Goal: Information Seeking & Learning: Check status

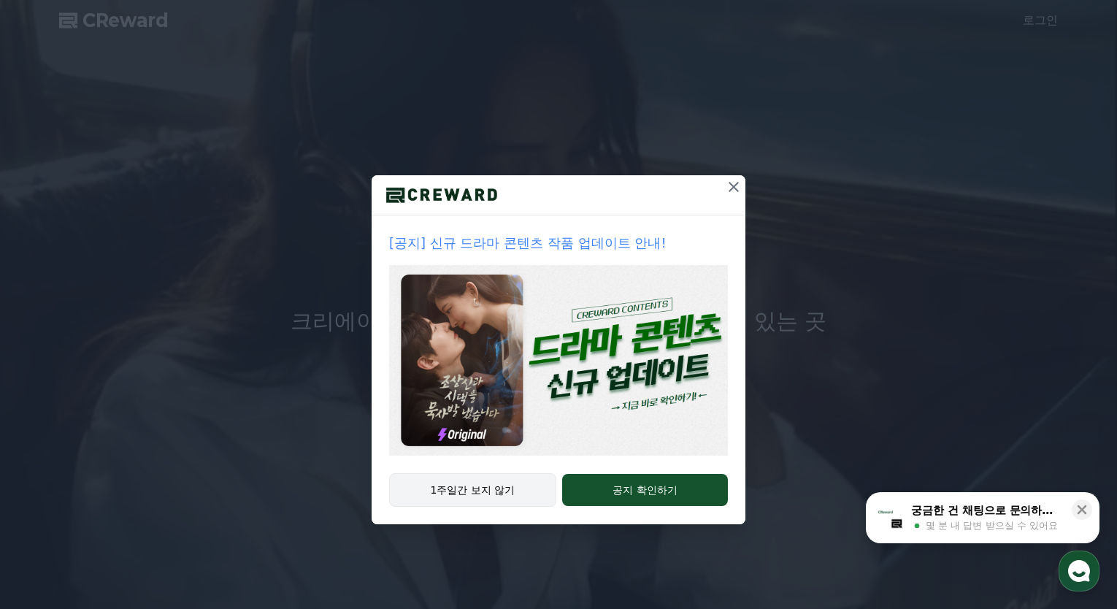
click at [529, 494] on button "1주일간 보지 않기" at bounding box center [472, 490] width 167 height 34
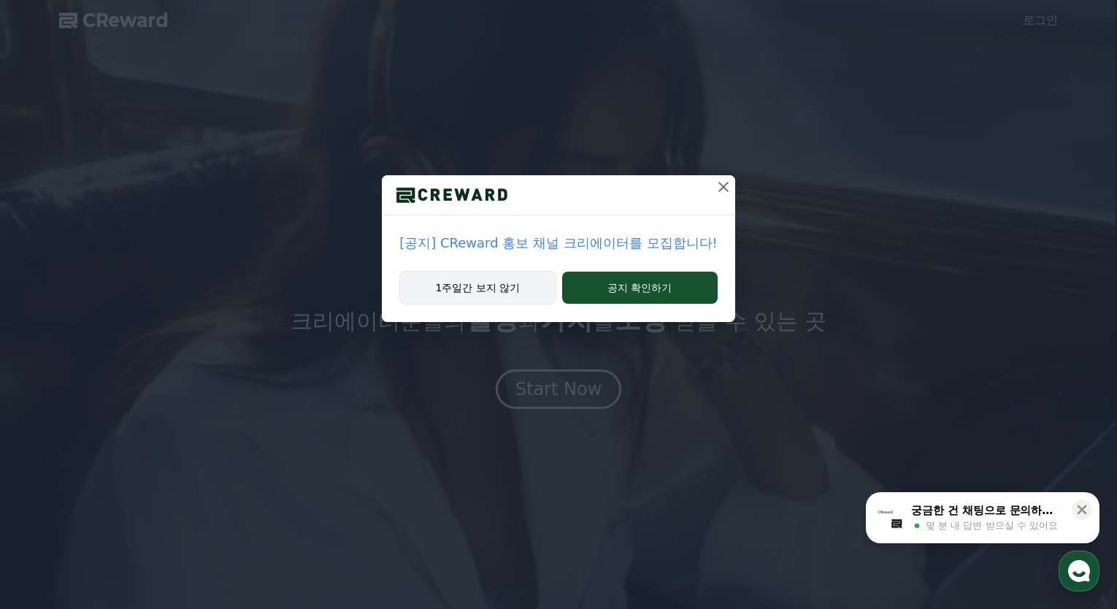
click at [519, 288] on button "1주일간 보지 않기" at bounding box center [477, 288] width 156 height 34
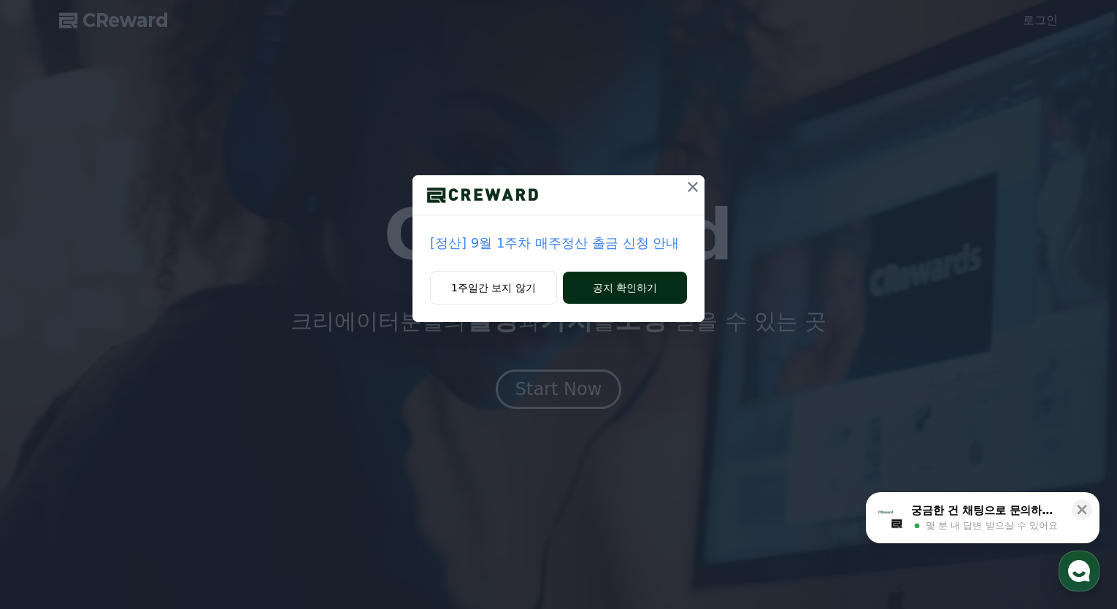
click at [669, 290] on button "공지 확인하기" at bounding box center [625, 288] width 124 height 32
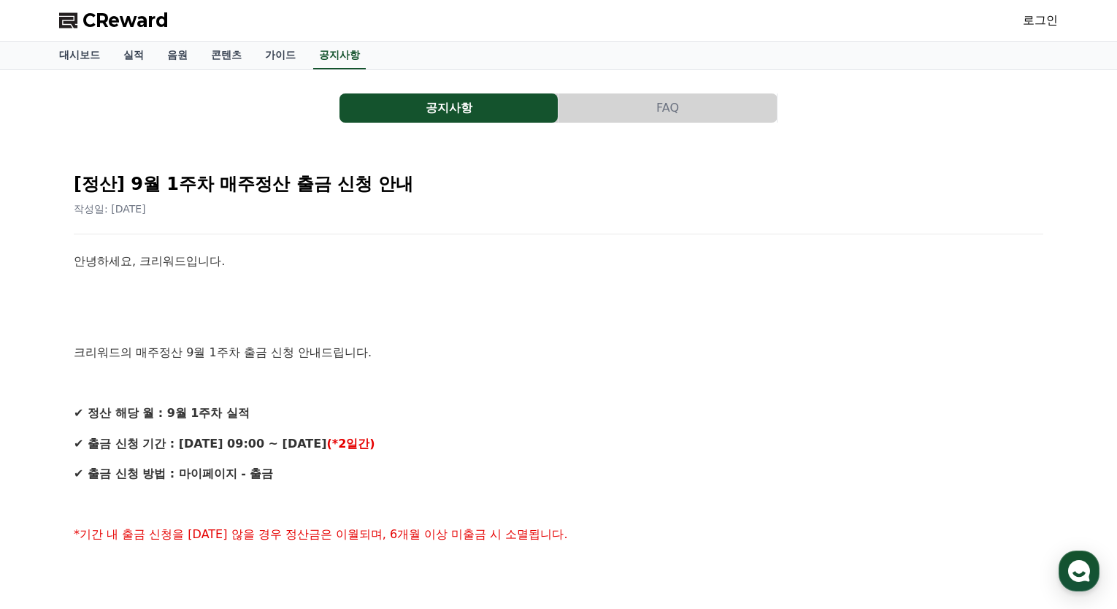
click at [107, 9] on span "CReward" at bounding box center [126, 20] width 86 height 23
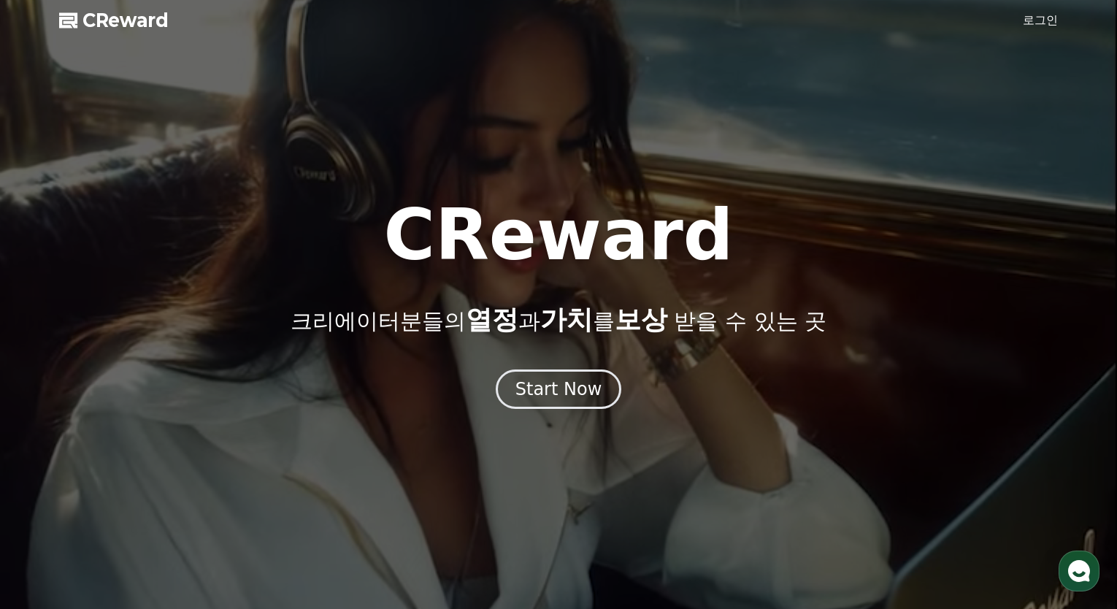
click at [1060, 18] on div at bounding box center [558, 304] width 1117 height 609
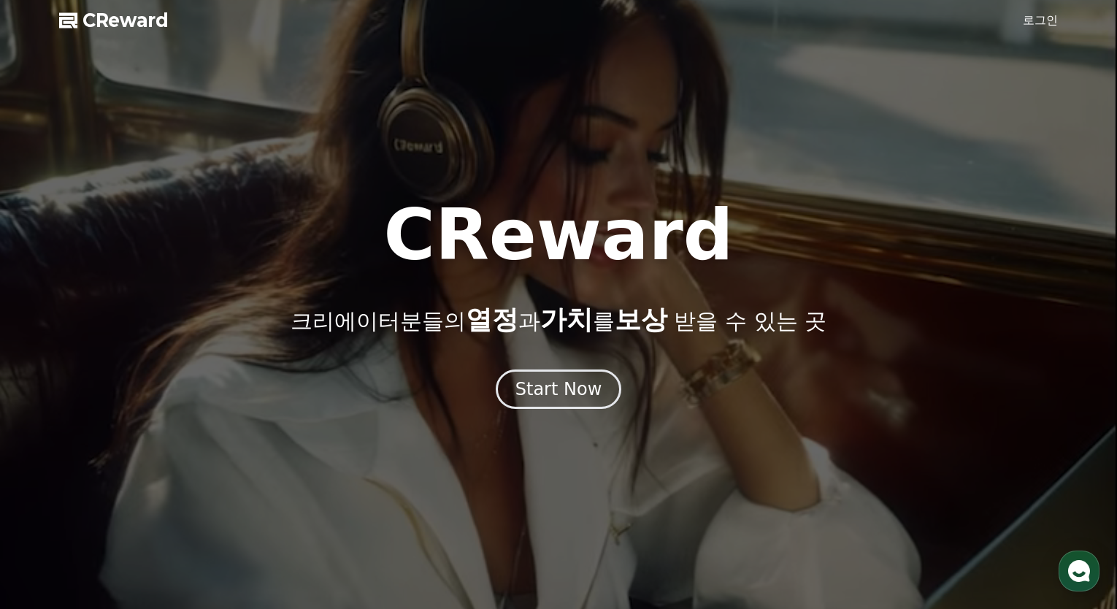
click at [1050, 23] on link "로그인" at bounding box center [1040, 21] width 35 height 18
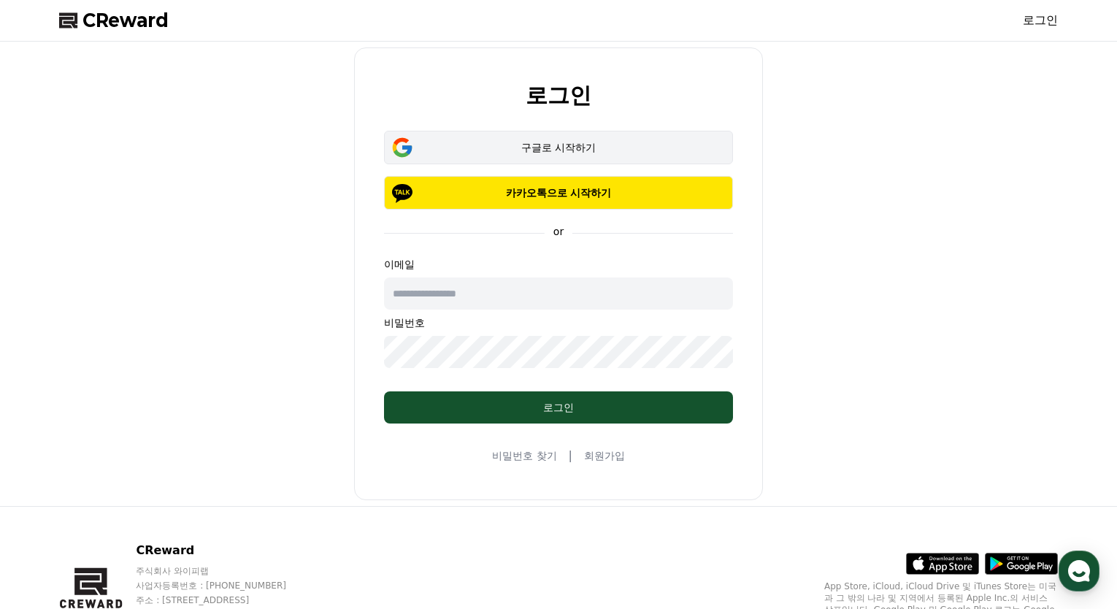
click at [589, 141] on div "구글로 시작하기" at bounding box center [558, 147] width 307 height 15
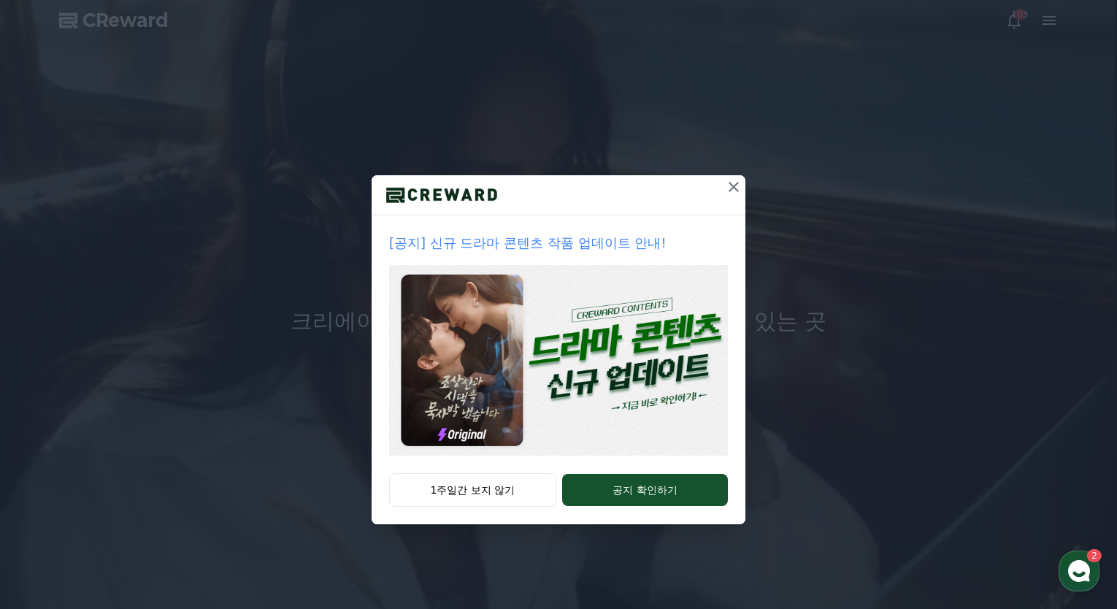
click at [731, 183] on icon at bounding box center [734, 187] width 18 height 18
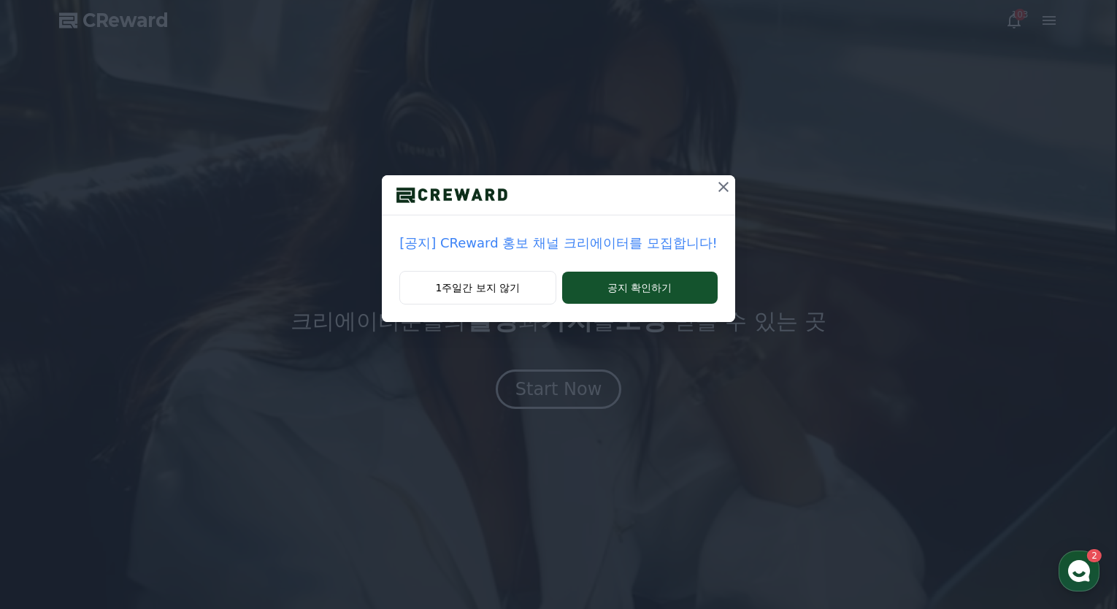
click at [712, 208] on div at bounding box center [723, 194] width 23 height 39
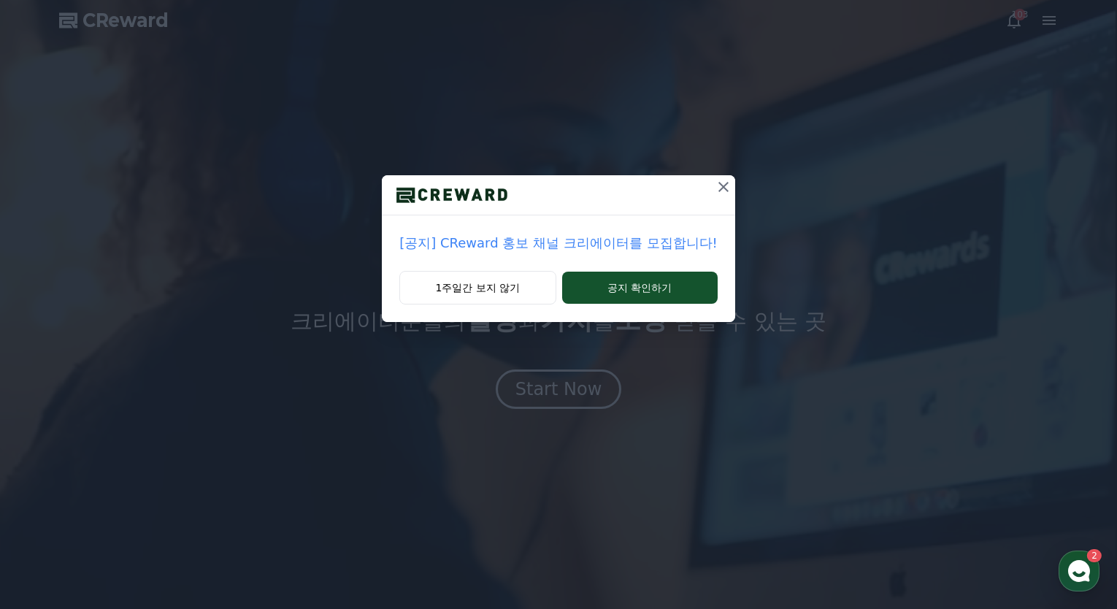
click at [715, 192] on icon at bounding box center [724, 187] width 18 height 18
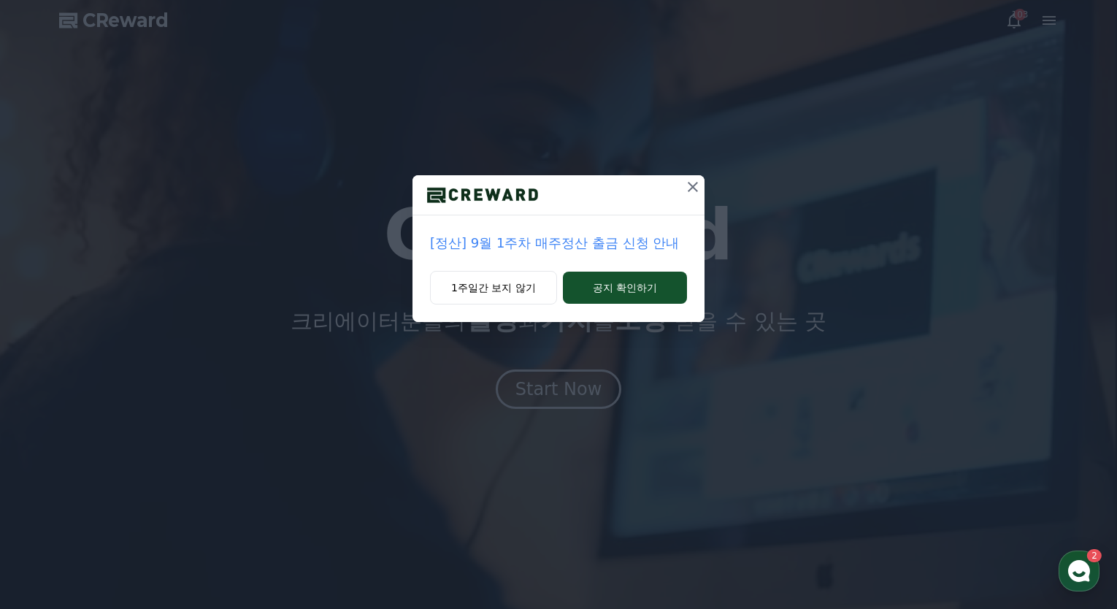
click at [692, 188] on icon at bounding box center [693, 187] width 10 height 10
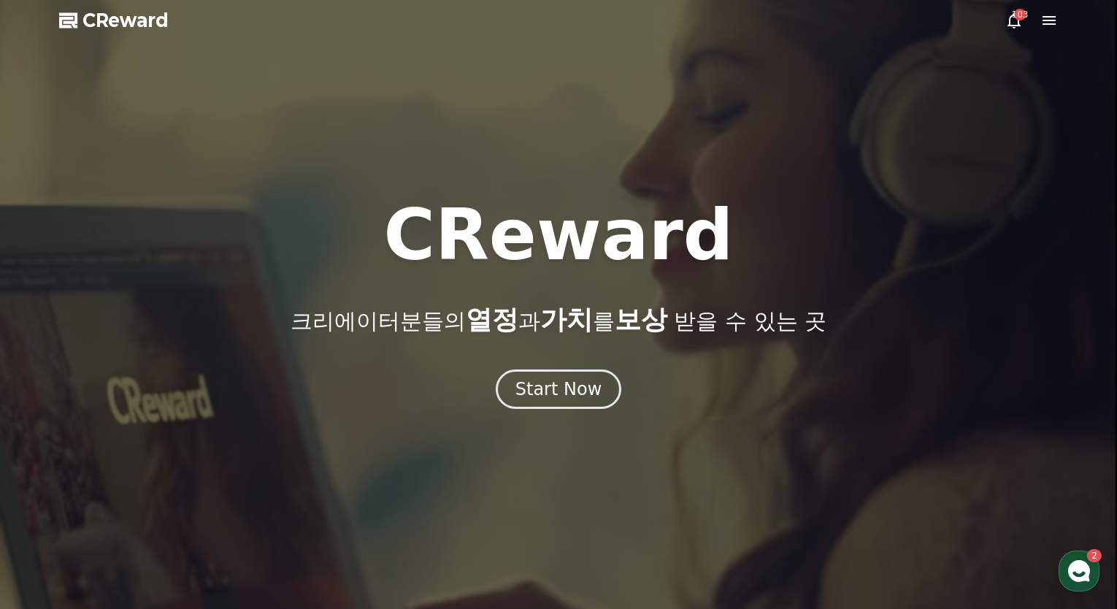
click at [692, 186] on div at bounding box center [558, 304] width 1117 height 609
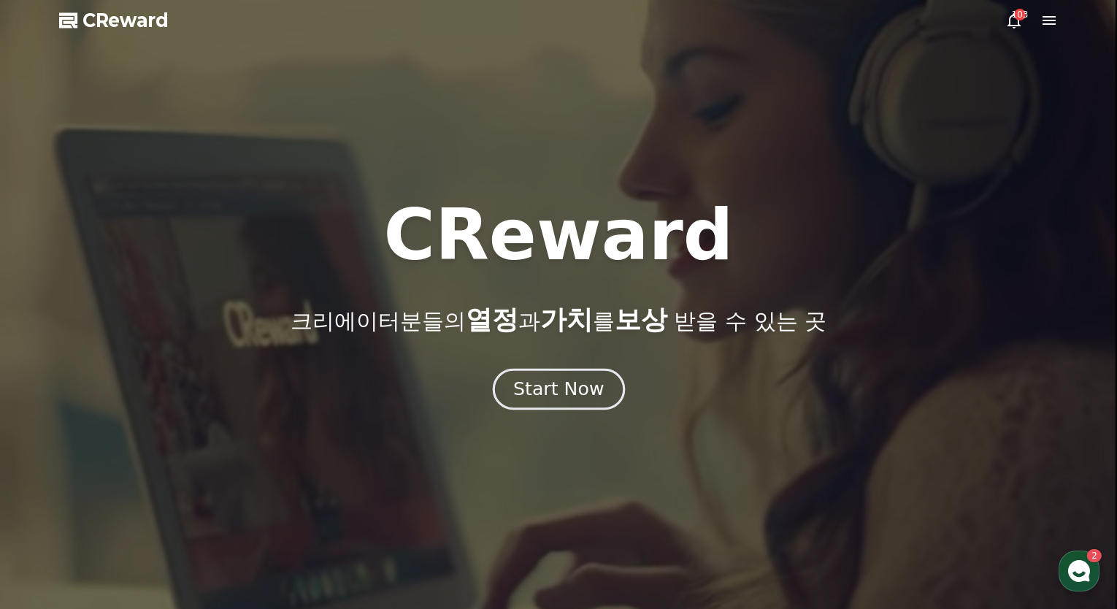
click at [590, 395] on div "Start Now" at bounding box center [558, 389] width 91 height 25
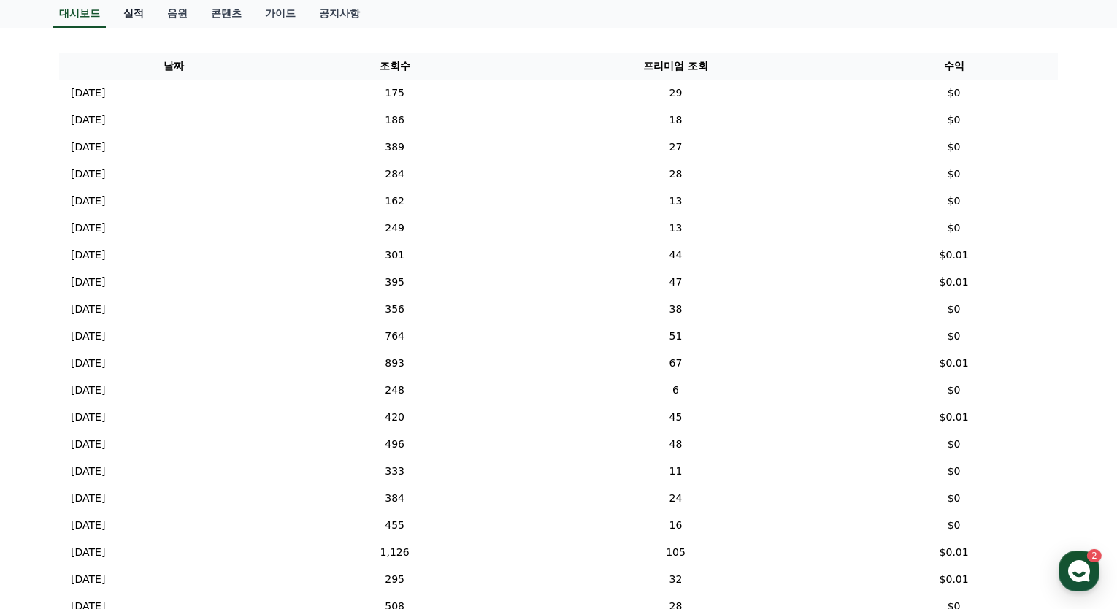
click at [122, 11] on link "실적" at bounding box center [134, 14] width 44 height 28
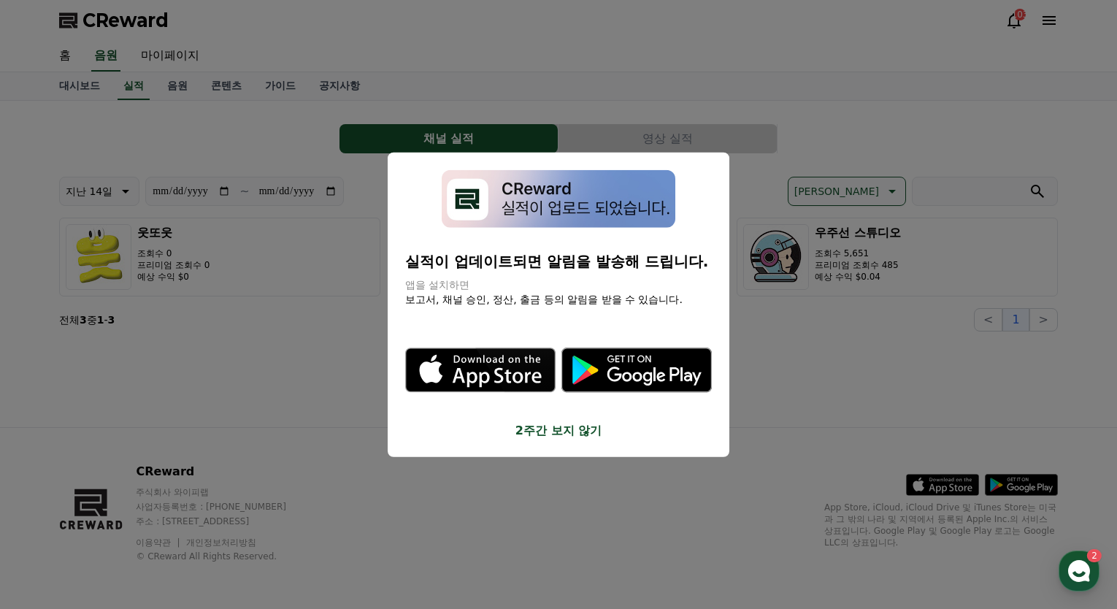
click at [588, 435] on button "2주간 보지 않기" at bounding box center [558, 430] width 307 height 18
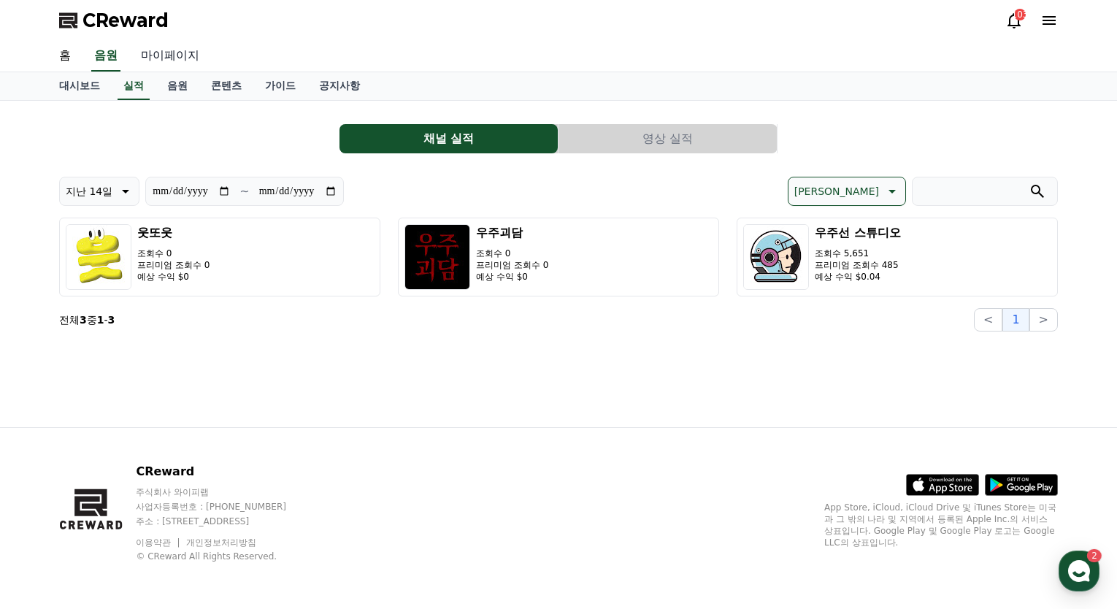
click at [197, 65] on link "마이페이지" at bounding box center [170, 56] width 82 height 31
select select "**********"
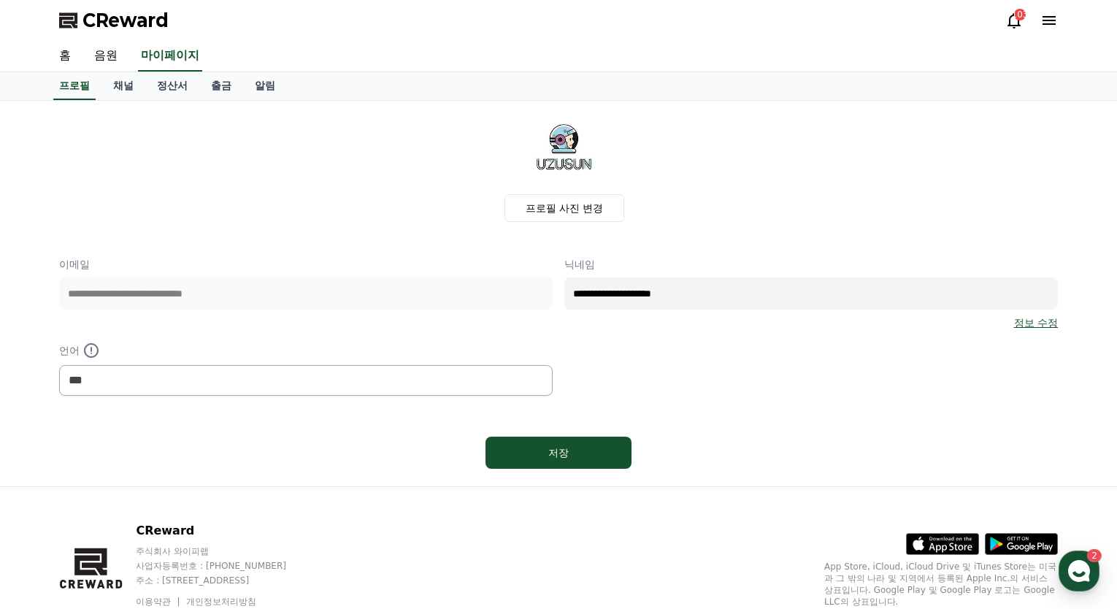
click at [124, 63] on div "홈 음원 마이페이지" at bounding box center [558, 56] width 1022 height 31
click at [110, 61] on link "음원" at bounding box center [106, 56] width 47 height 31
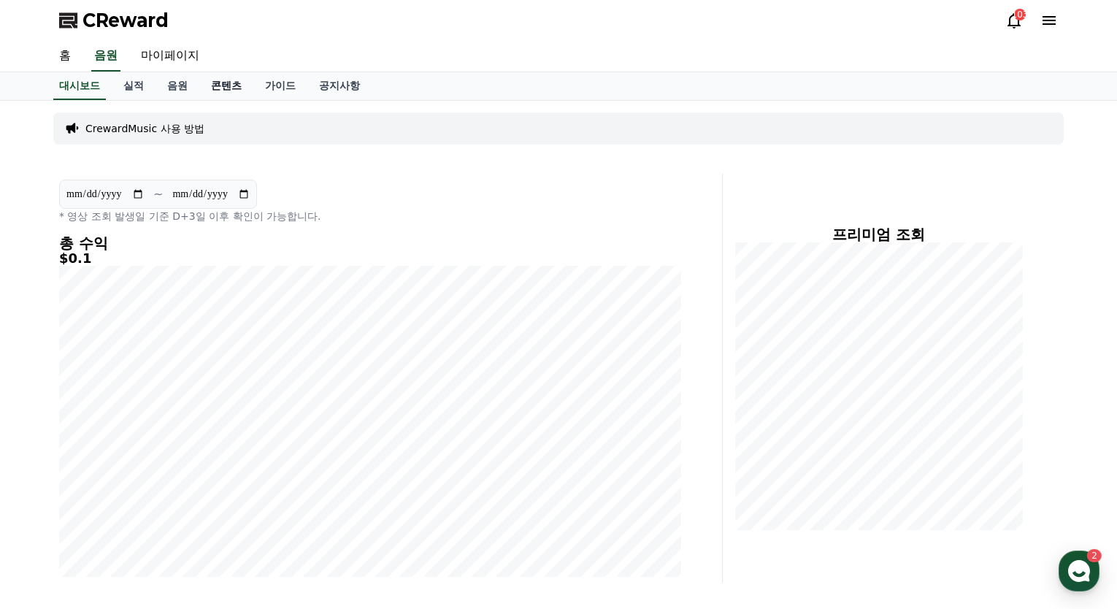
click at [224, 93] on link "콘텐츠" at bounding box center [226, 86] width 54 height 28
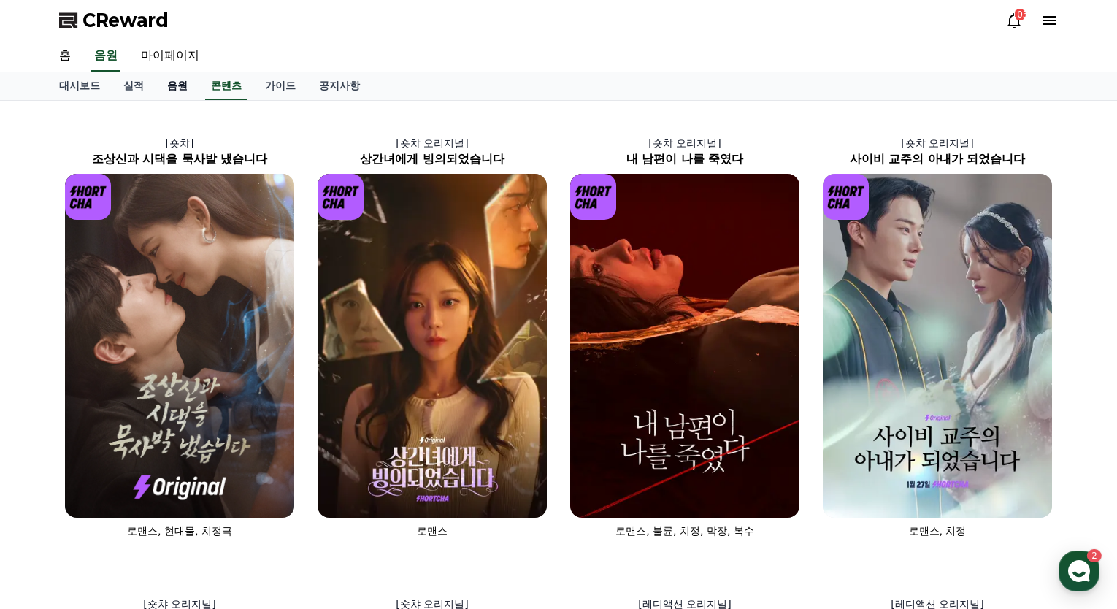
click at [173, 88] on link "음원" at bounding box center [178, 86] width 44 height 28
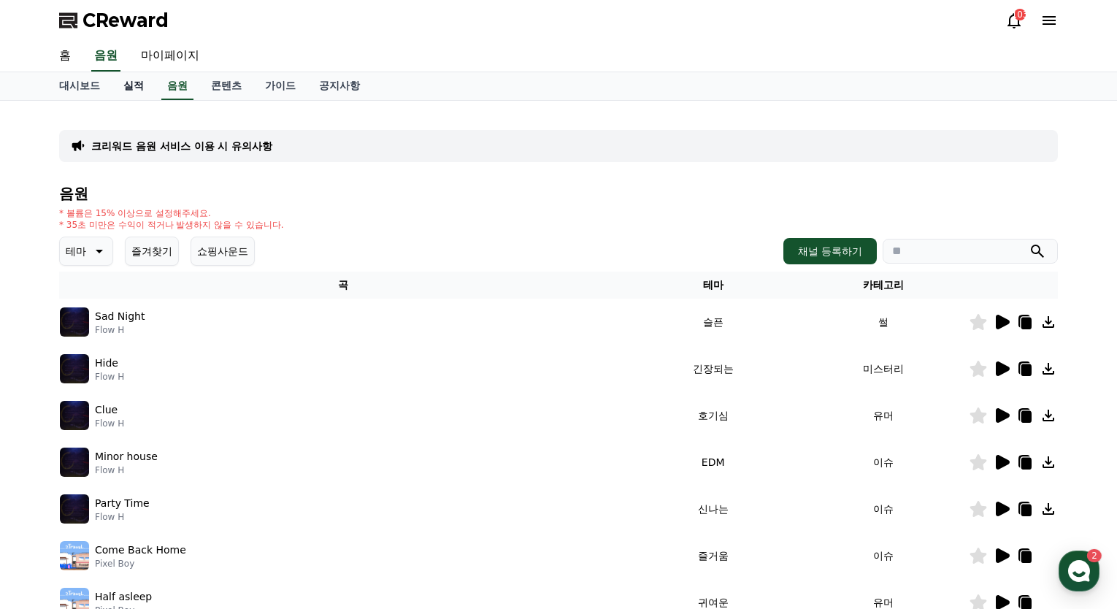
click at [124, 91] on link "실적" at bounding box center [134, 86] width 44 height 28
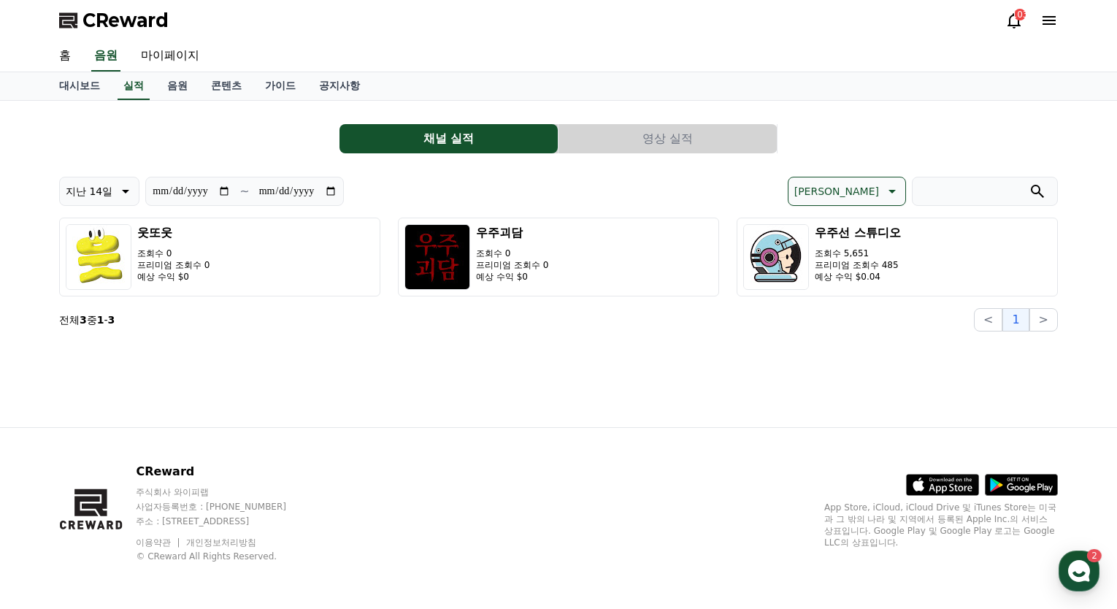
click at [708, 151] on button "영상 실적" at bounding box center [668, 138] width 218 height 29
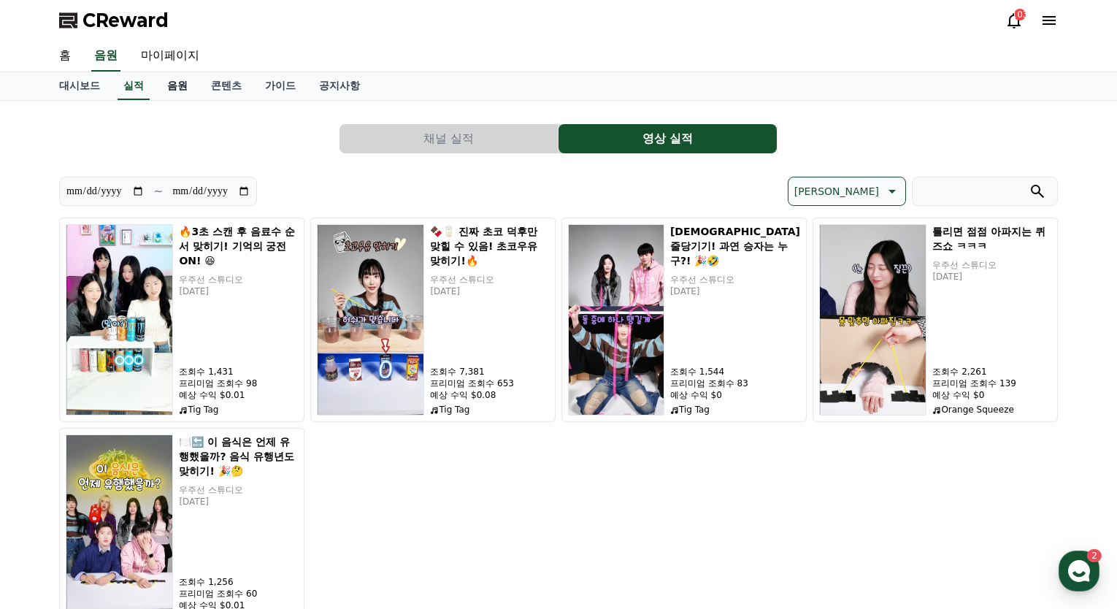
click at [156, 88] on link "음원" at bounding box center [178, 86] width 44 height 28
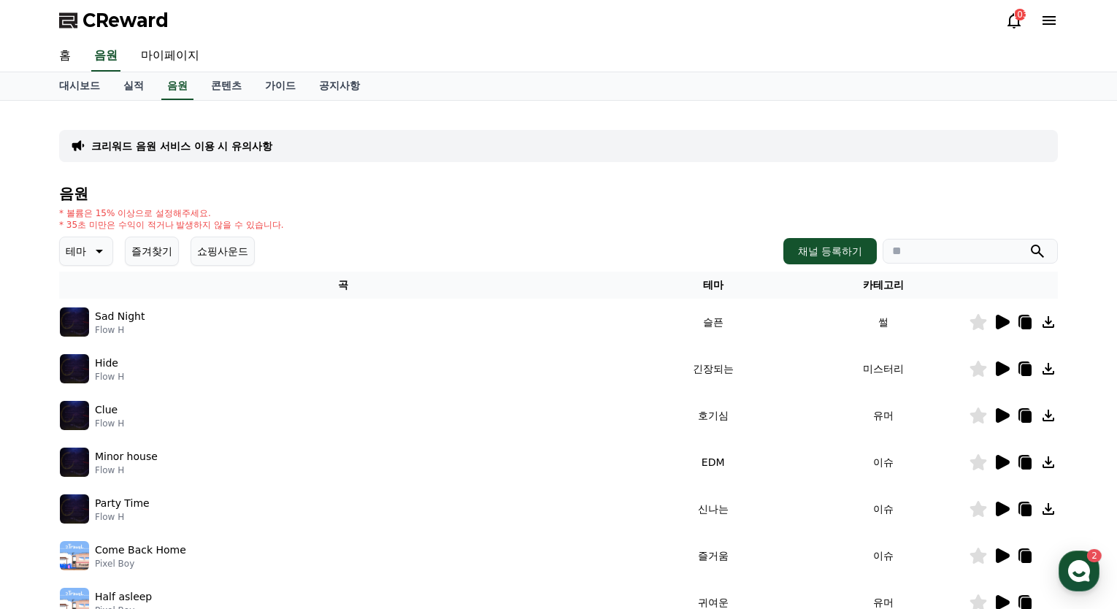
click at [1003, 369] on icon at bounding box center [1003, 369] width 14 height 15
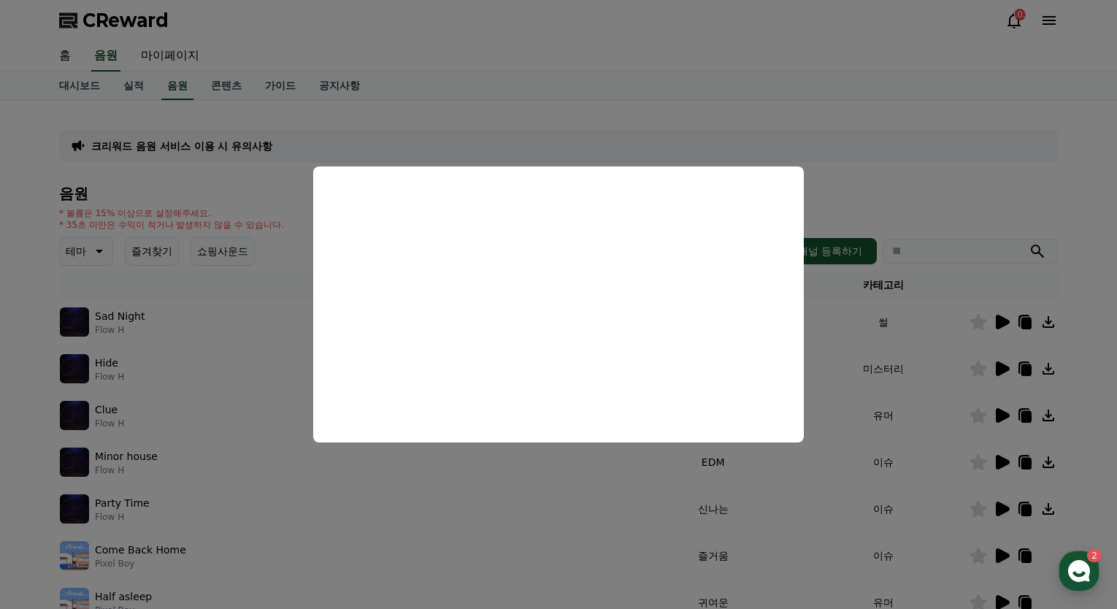
click at [554, 464] on button "close modal" at bounding box center [558, 304] width 1117 height 609
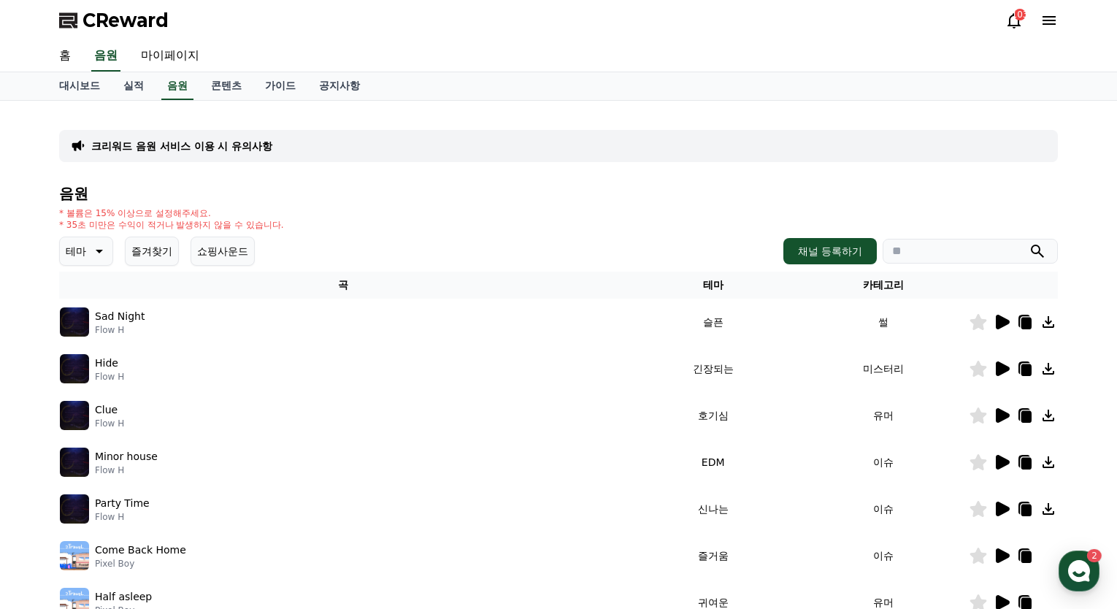
click at [994, 416] on icon at bounding box center [1002, 416] width 18 height 18
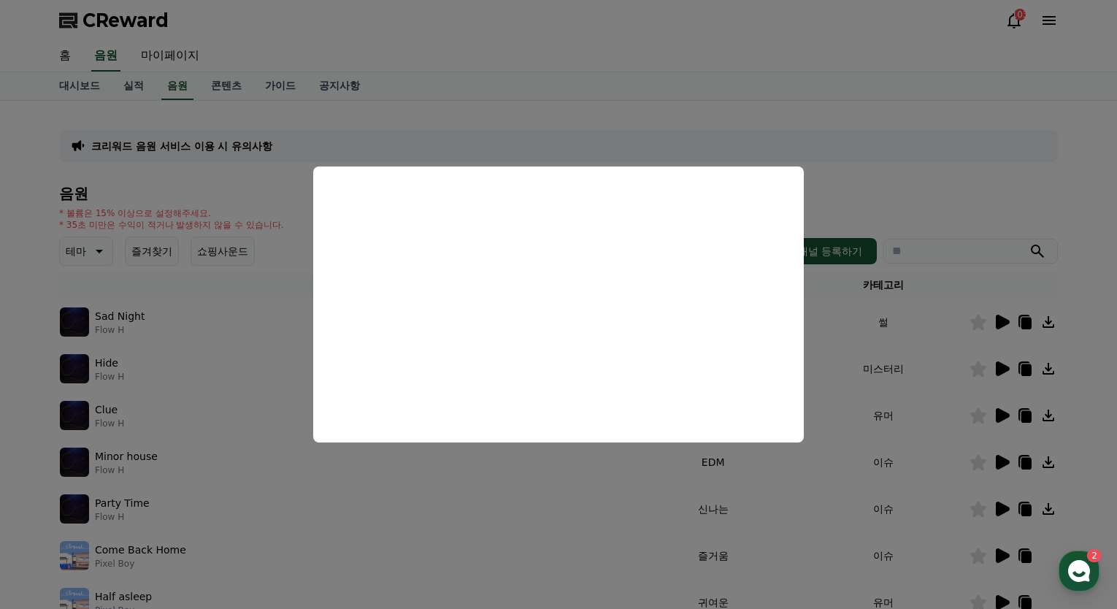
drag, startPoint x: 619, startPoint y: 473, endPoint x: 608, endPoint y: 472, distance: 11.1
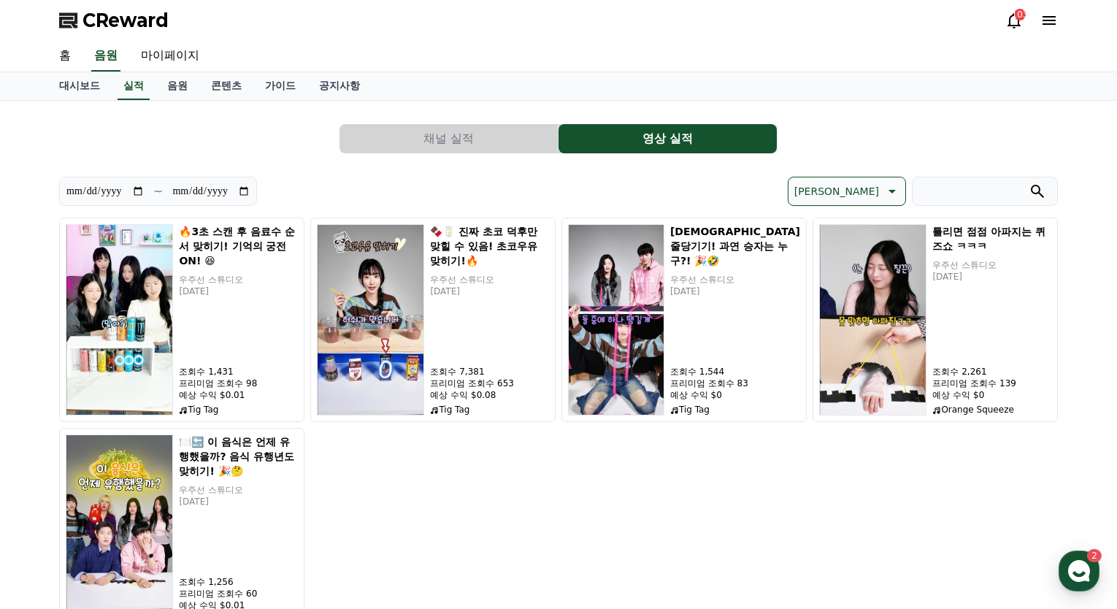
drag, startPoint x: 651, startPoint y: 444, endPoint x: 658, endPoint y: 446, distance: 7.6
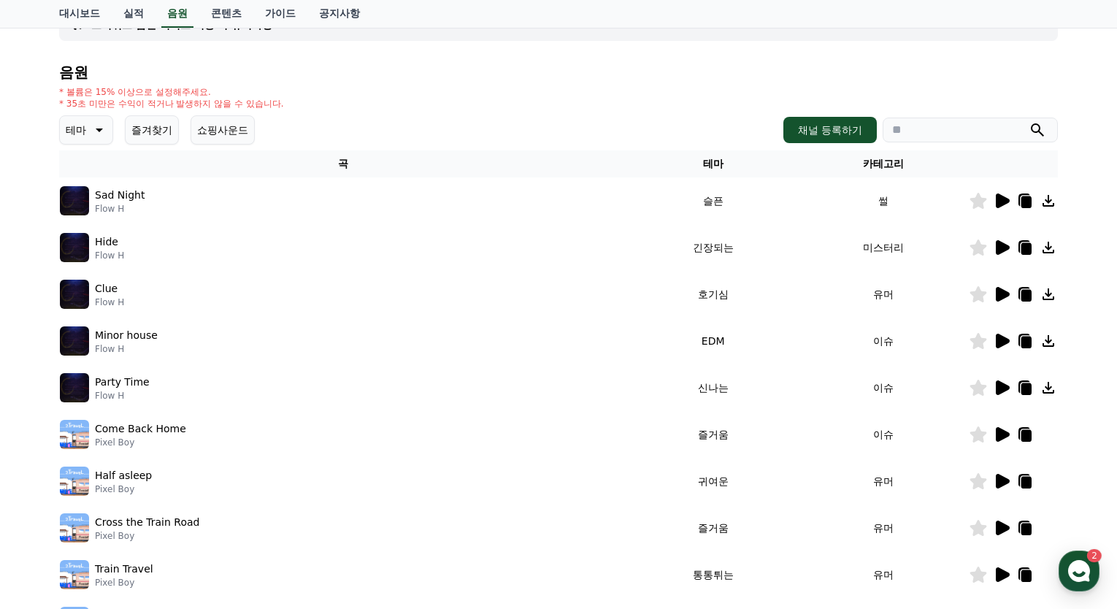
scroll to position [69, 0]
